Goal: Transaction & Acquisition: Purchase product/service

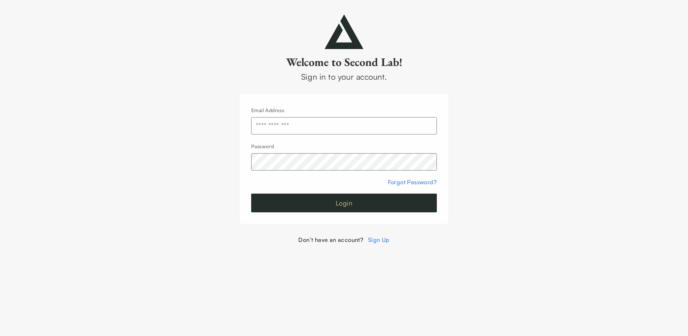
type input "**********"
click at [336, 195] on button "Login" at bounding box center [344, 202] width 186 height 19
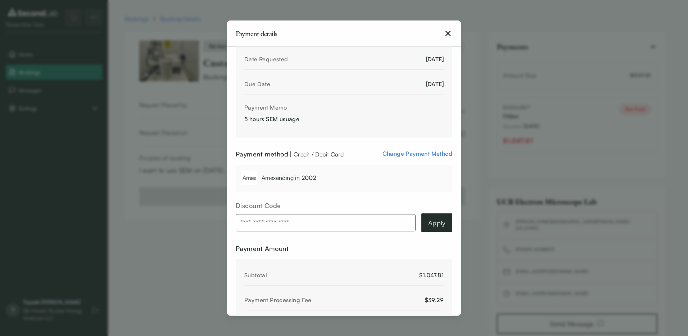
scroll to position [110, 0]
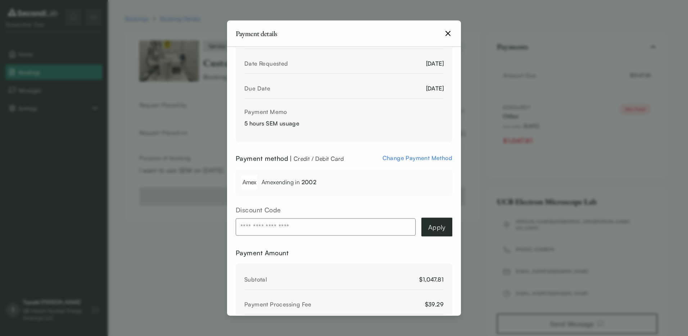
click at [412, 159] on span "Change Payment Method" at bounding box center [418, 157] width 70 height 7
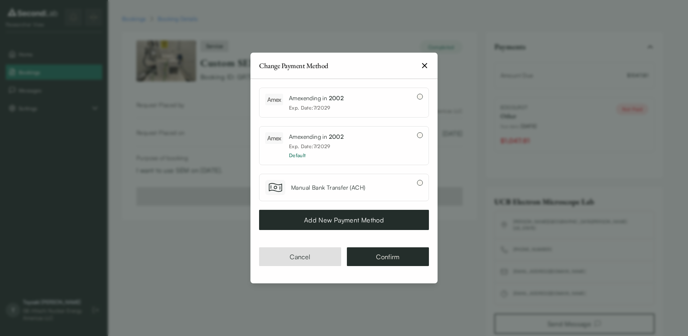
click at [367, 219] on button "Add New Payment Method" at bounding box center [344, 220] width 170 height 20
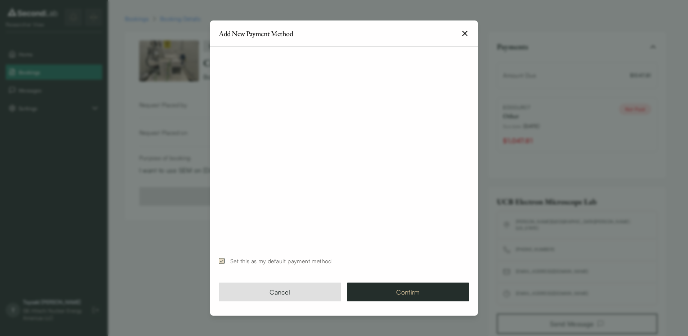
click at [404, 297] on button "Confirm" at bounding box center [408, 291] width 122 height 19
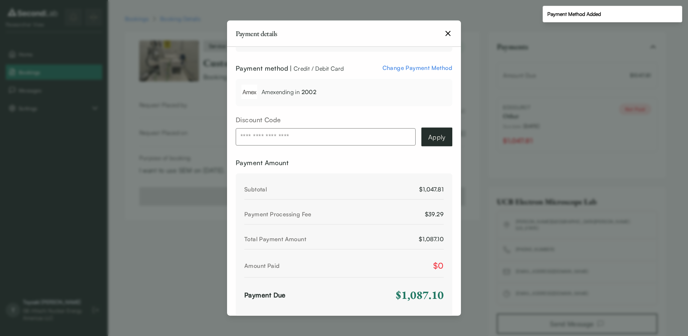
scroll to position [252, 0]
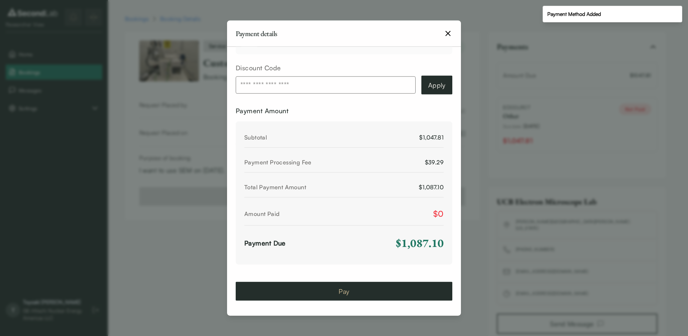
click at [342, 288] on button "Pay" at bounding box center [344, 291] width 217 height 19
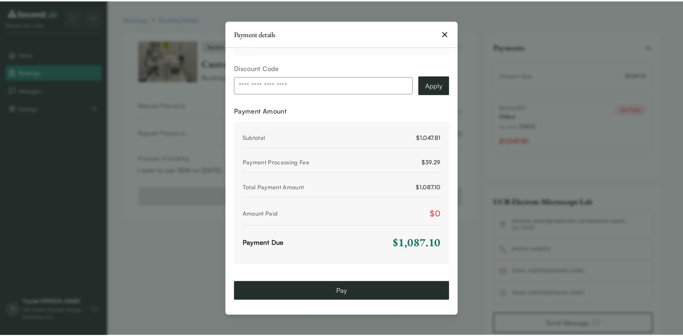
scroll to position [196, 0]
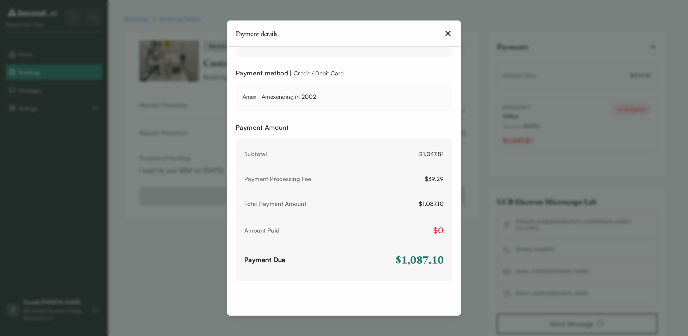
click at [449, 34] on icon "button" at bounding box center [448, 33] width 9 height 9
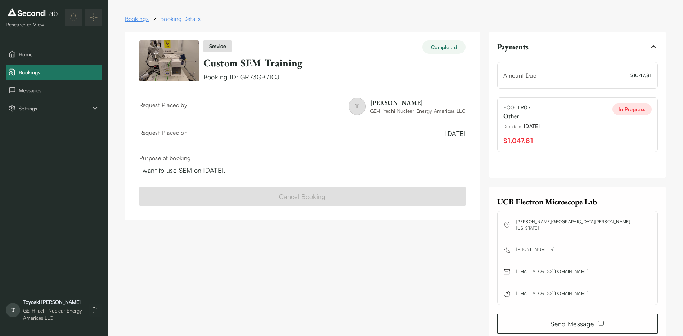
click at [135, 20] on link "Bookings" at bounding box center [137, 18] width 24 height 9
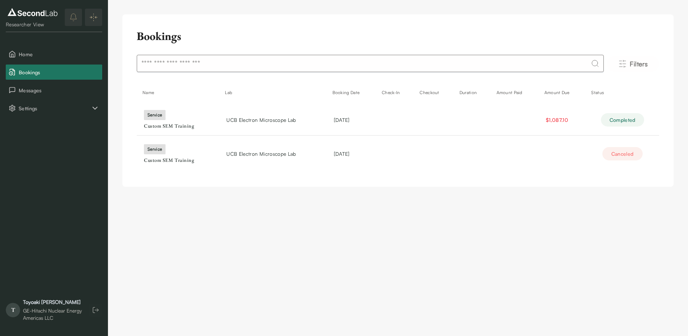
click at [30, 63] on menu "Home Bookings Messages Settings" at bounding box center [54, 80] width 97 height 69
click at [27, 55] on span "Home" at bounding box center [59, 54] width 81 height 8
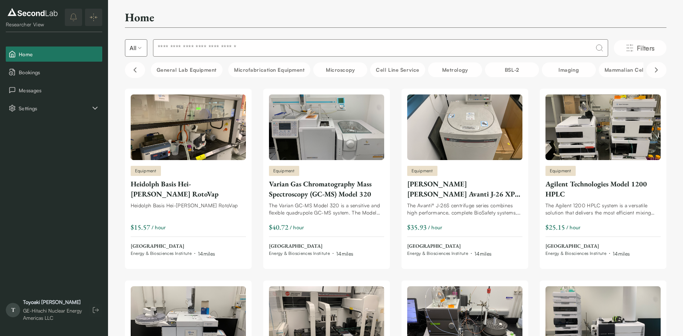
click at [242, 43] on input at bounding box center [380, 47] width 455 height 17
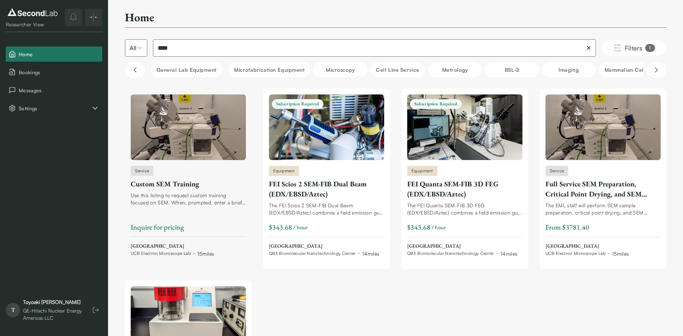
type input "***"
click at [189, 188] on div "Custom SEM Training" at bounding box center [188, 184] width 115 height 10
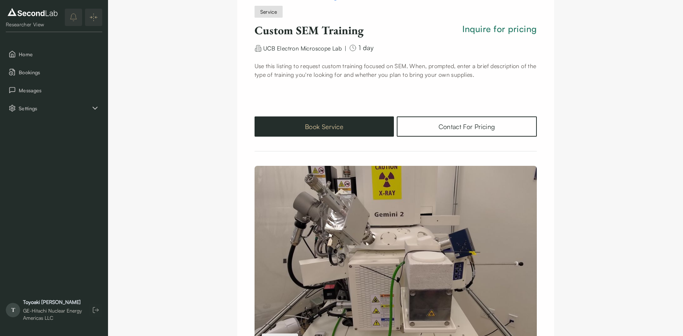
click at [344, 130] on button "Book Service" at bounding box center [325, 126] width 140 height 20
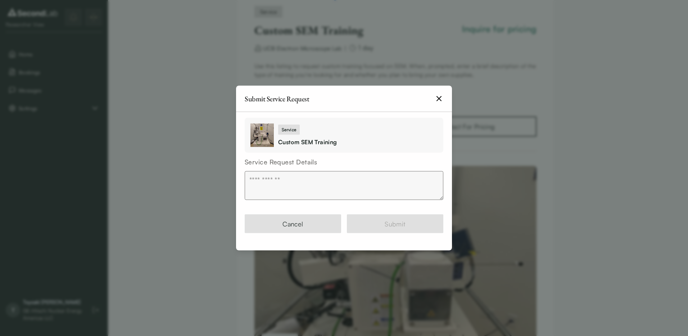
click at [295, 175] on textarea at bounding box center [344, 185] width 199 height 29
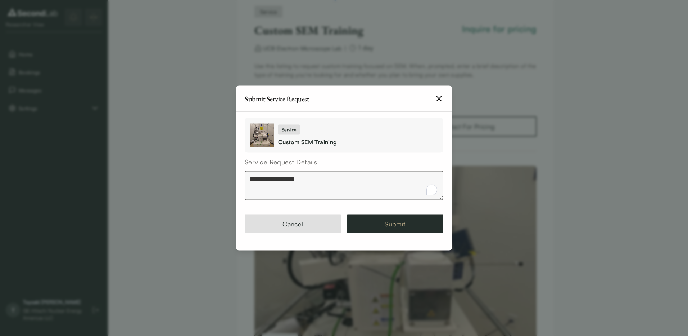
type textarea "**********"
click at [377, 220] on button "Submit" at bounding box center [395, 223] width 97 height 19
